Goal: Information Seeking & Learning: Learn about a topic

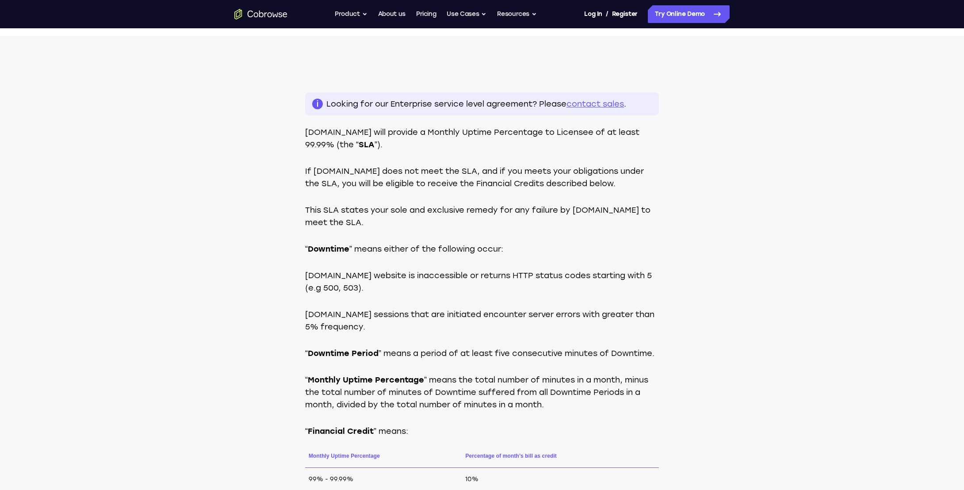
scroll to position [196, 0]
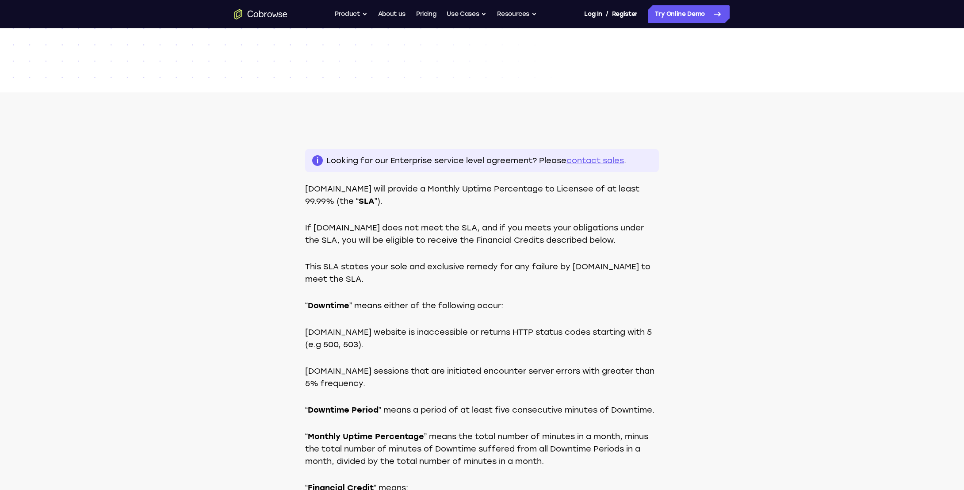
scroll to position [159, 0]
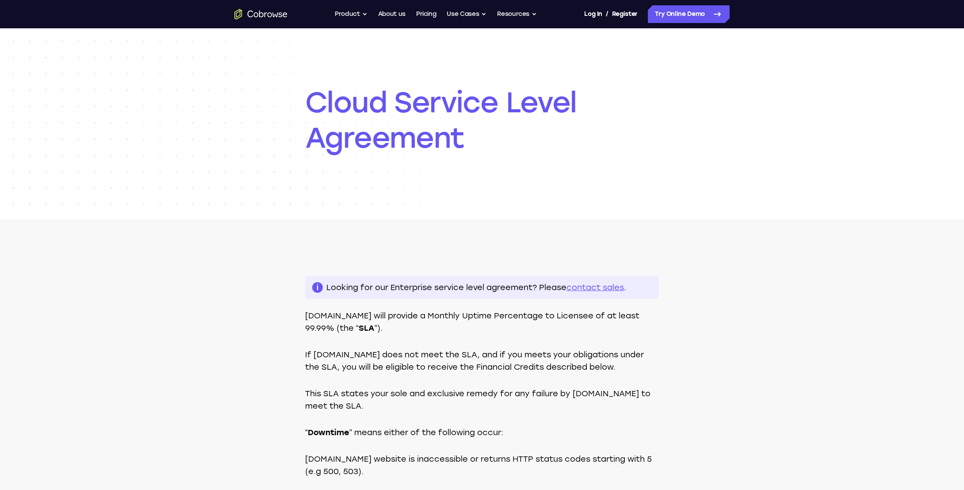
scroll to position [137, 0]
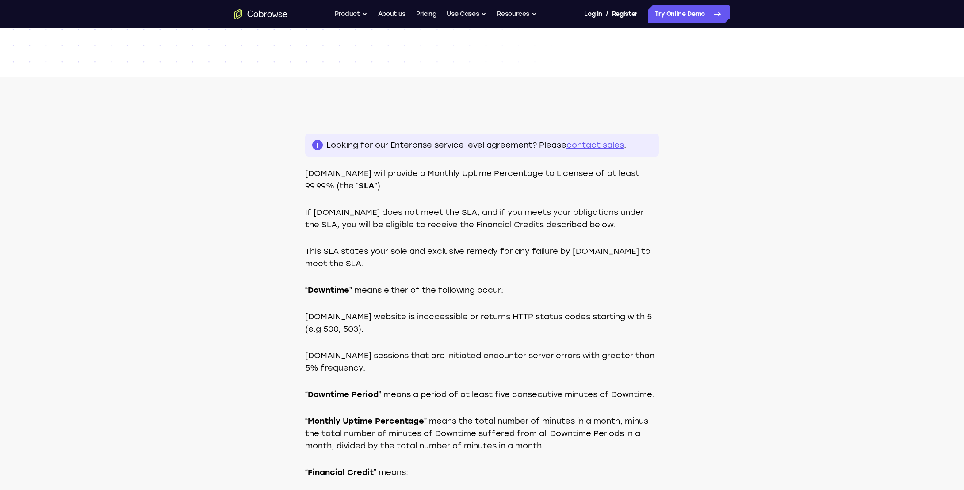
scroll to position [174, 0]
